Goal: Use online tool/utility: Utilize a website feature to perform a specific function

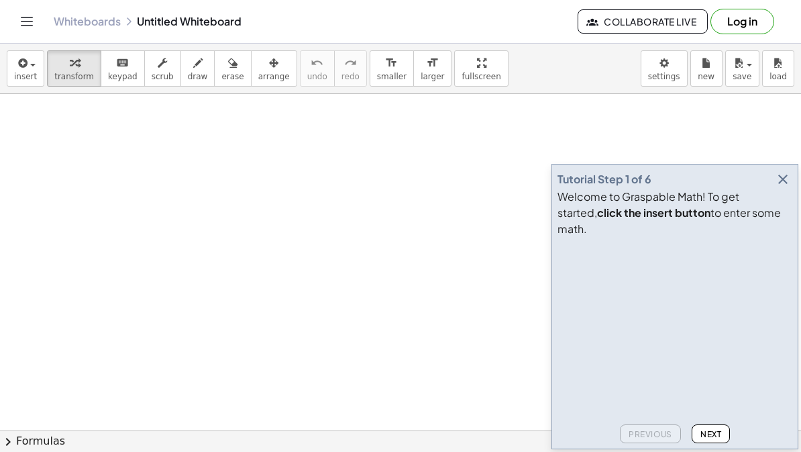
click at [786, 187] on icon "button" at bounding box center [783, 179] width 16 height 16
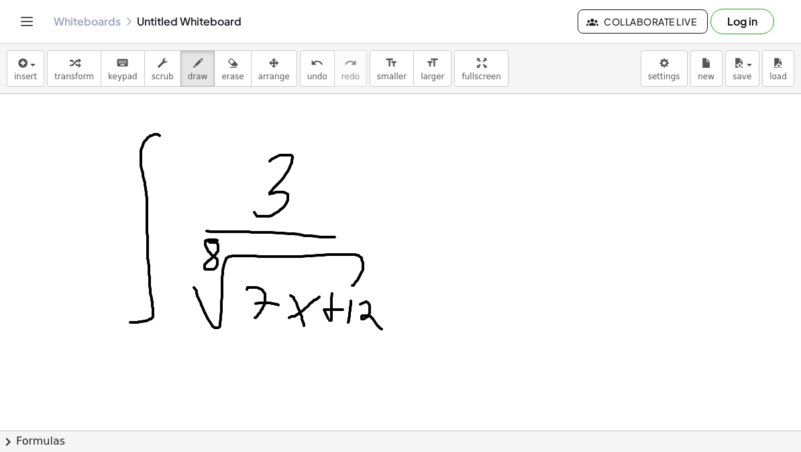
click at [761, 435] on button "chevron_right Formulas" at bounding box center [400, 440] width 801 height 21
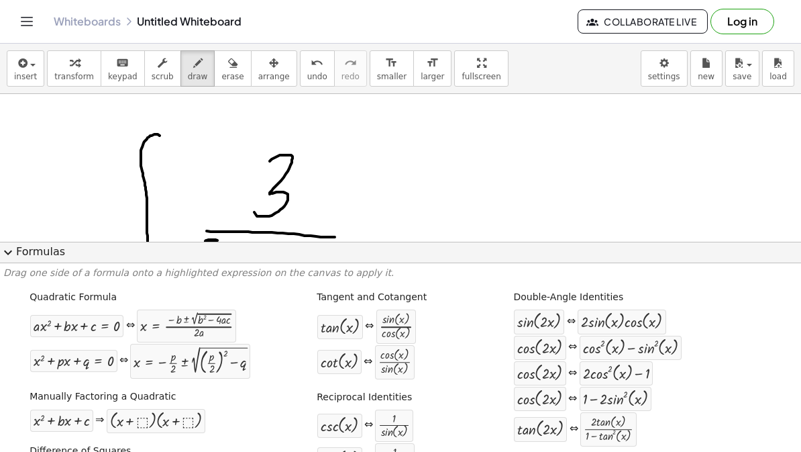
click at [26, 248] on button "expand_more Formulas" at bounding box center [400, 252] width 801 height 21
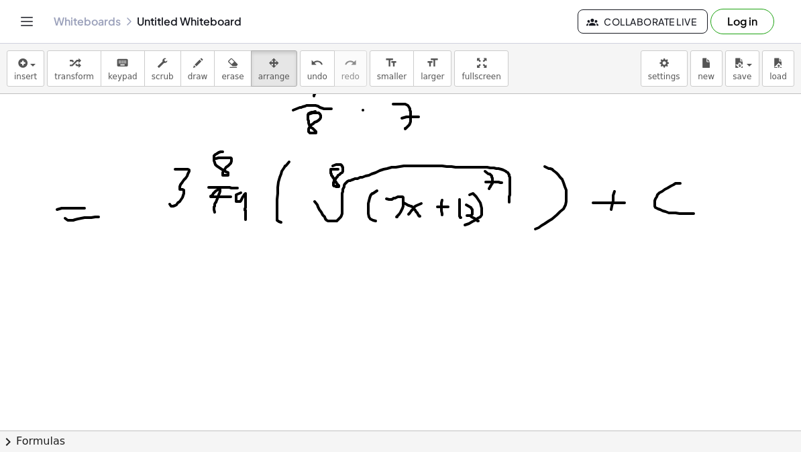
scroll to position [728, 0]
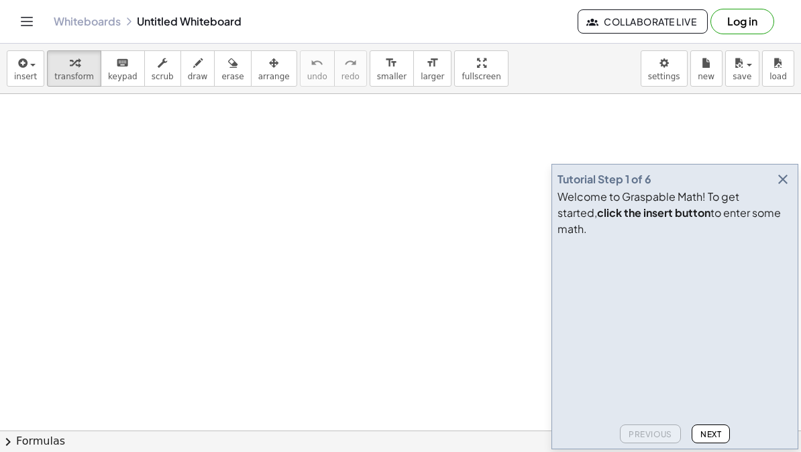
click at [791, 187] on icon "button" at bounding box center [783, 179] width 16 height 16
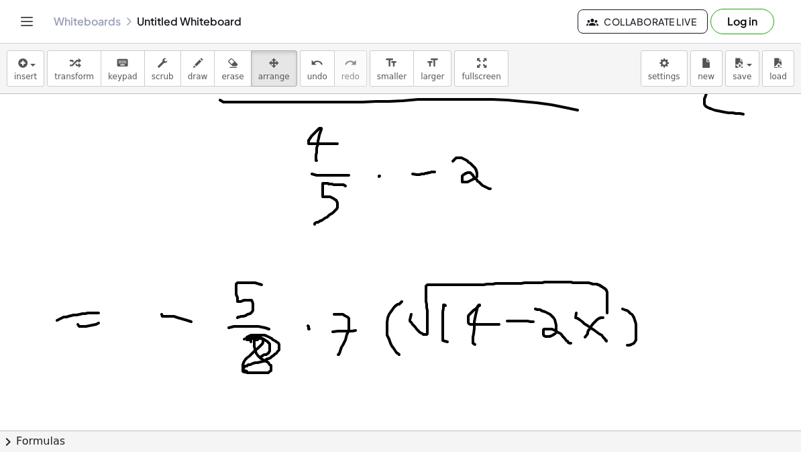
scroll to position [467, 0]
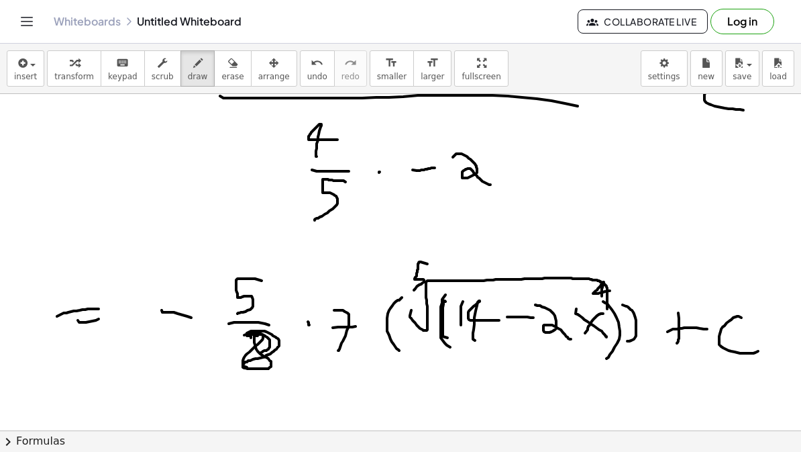
click at [285, 68] on button "arrange" at bounding box center [274, 68] width 46 height 36
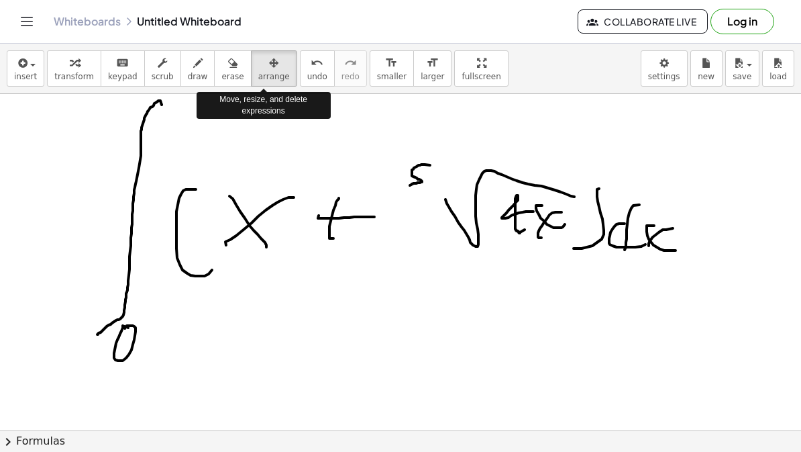
scroll to position [878, 0]
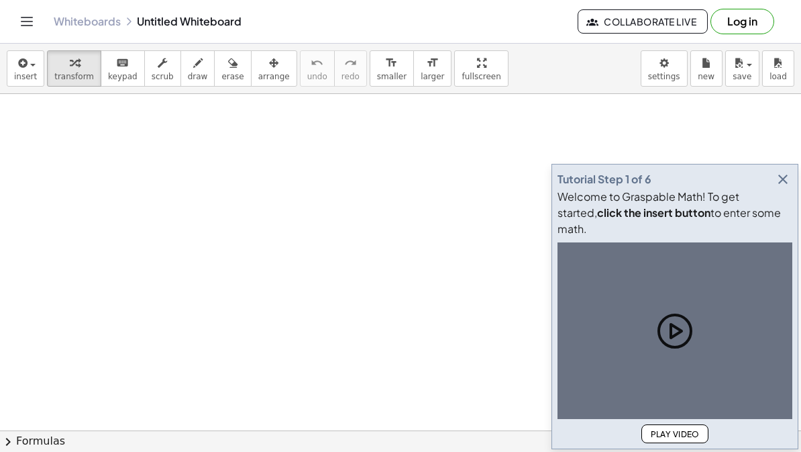
click at [785, 187] on icon "button" at bounding box center [783, 179] width 16 height 16
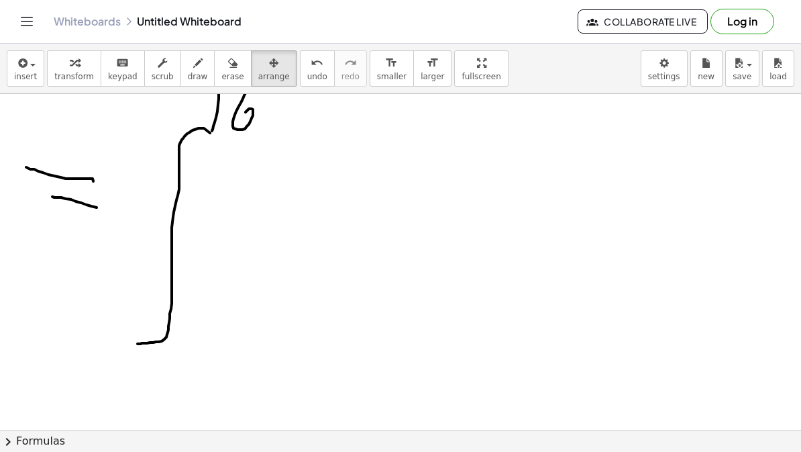
scroll to position [368, 0]
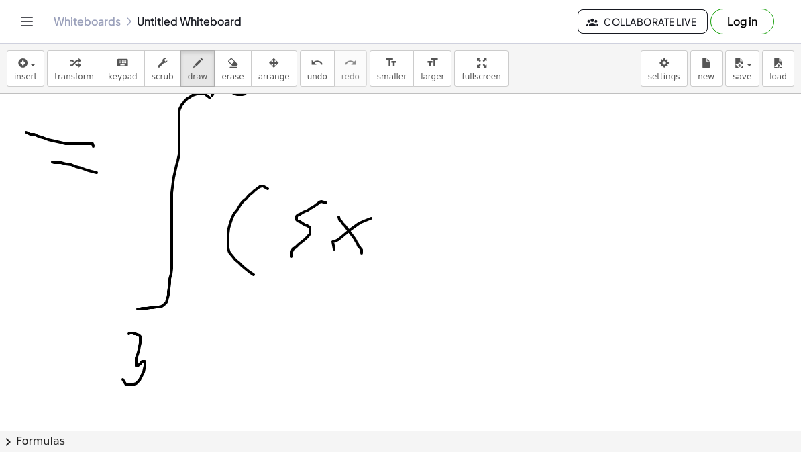
click at [791, 442] on button "chevron_right Formulas" at bounding box center [400, 440] width 801 height 21
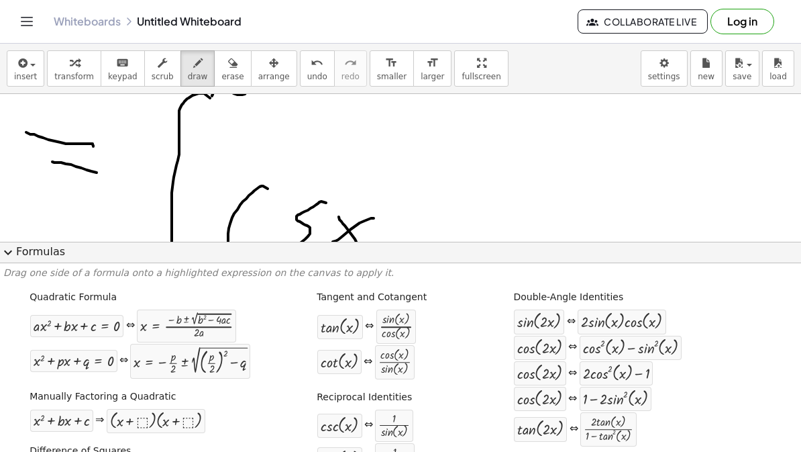
click at [57, 252] on button "expand_more Formulas" at bounding box center [400, 252] width 801 height 21
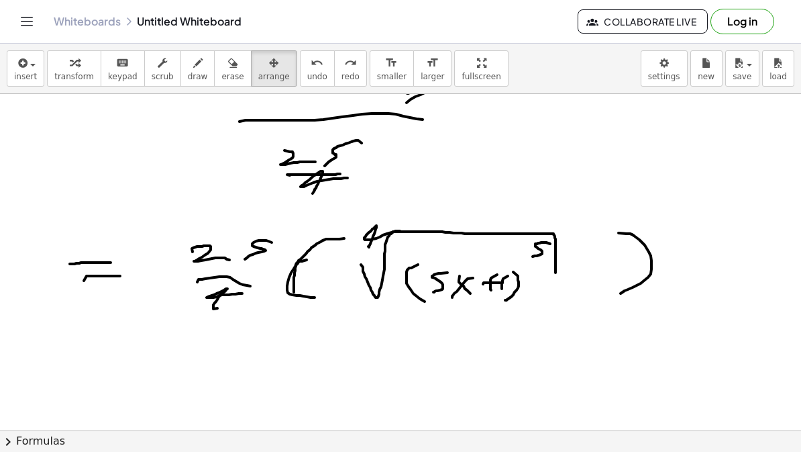
scroll to position [837, 0]
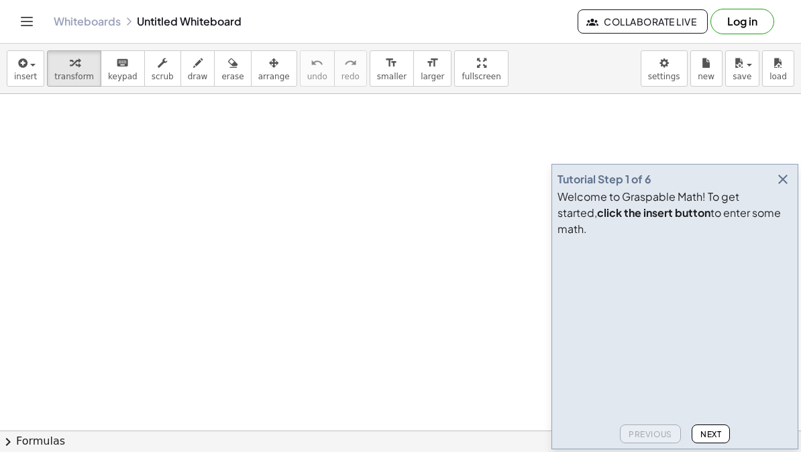
click at [792, 189] on button "button" at bounding box center [783, 179] width 19 height 19
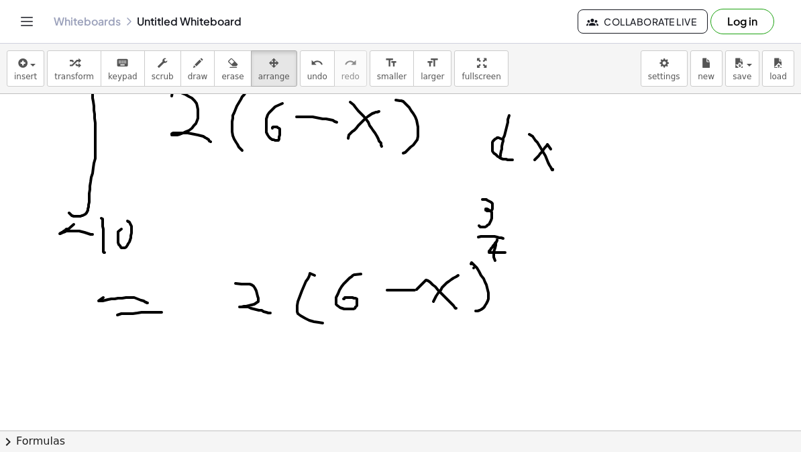
scroll to position [107, 0]
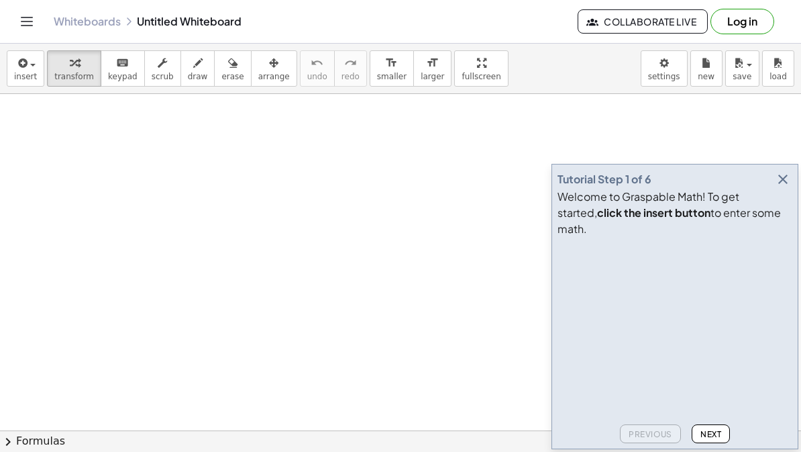
click at [783, 187] on icon "button" at bounding box center [783, 179] width 16 height 16
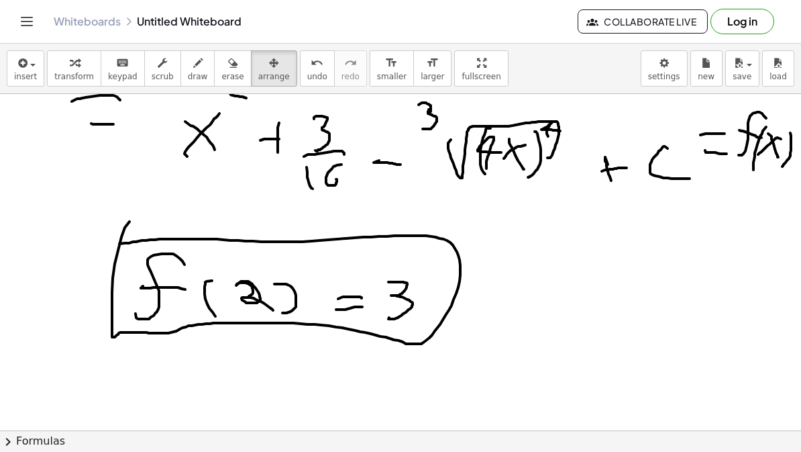
scroll to position [731, 0]
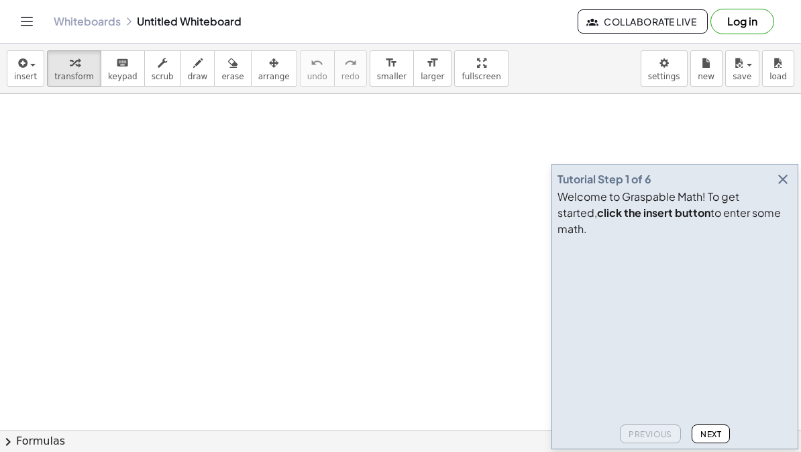
click at [791, 187] on icon "button" at bounding box center [783, 179] width 16 height 16
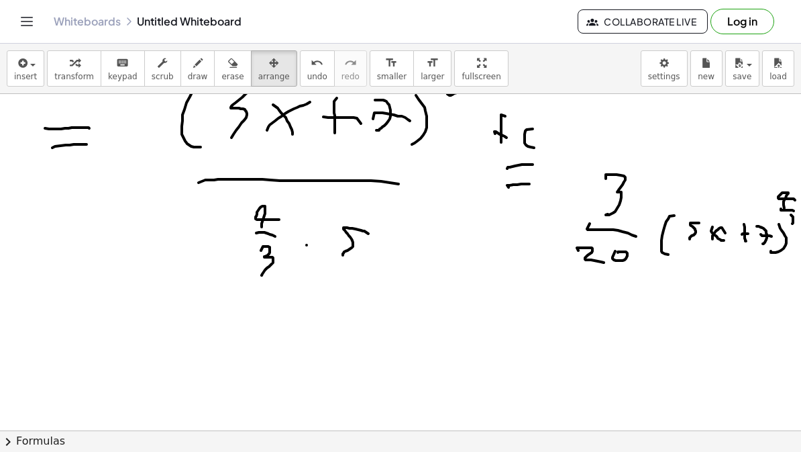
scroll to position [364, 0]
